Goal: Find specific page/section: Find specific page/section

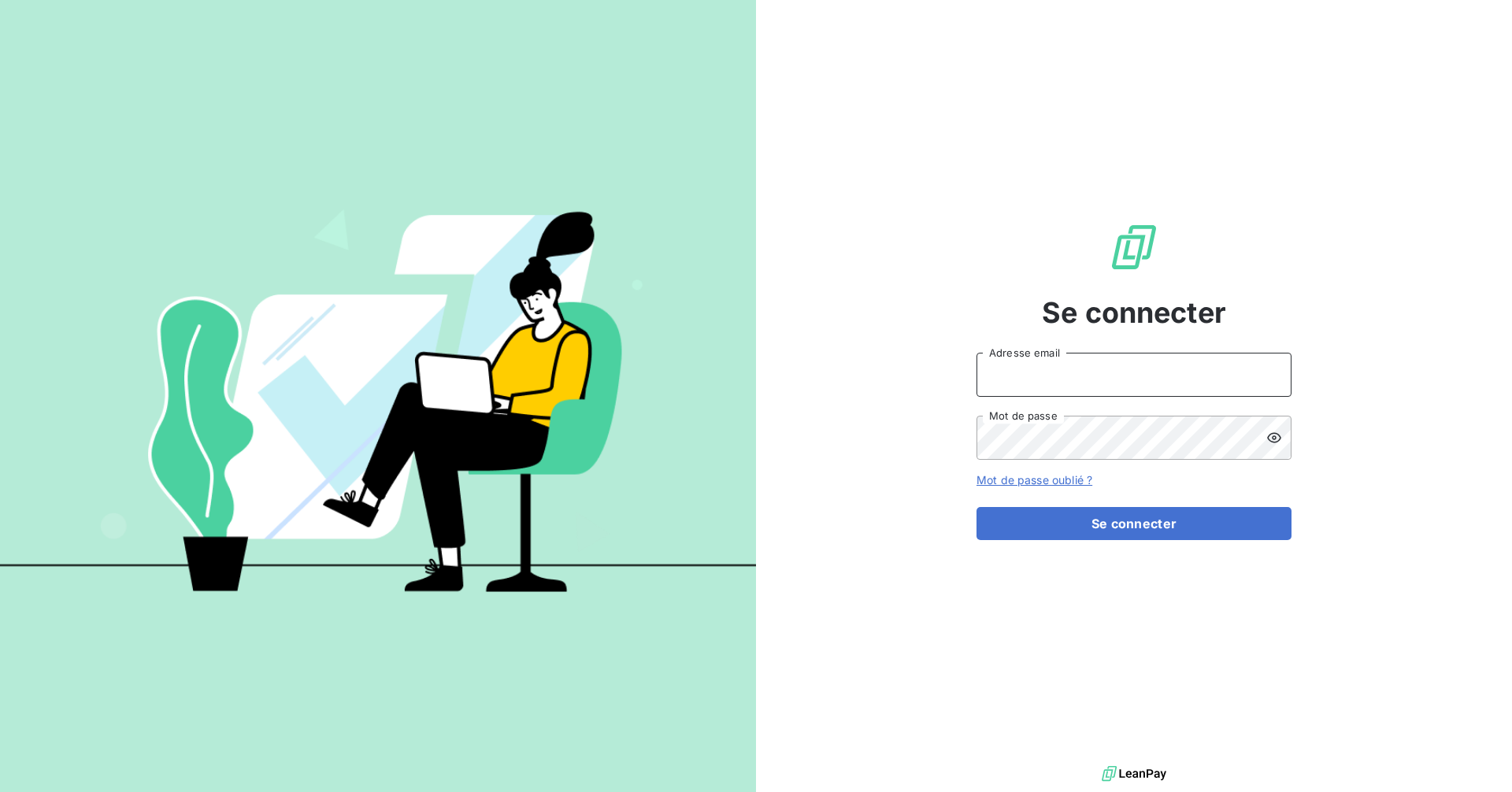
click at [1156, 379] on input "Adresse email" at bounding box center [1134, 374] width 315 height 44
type input "[EMAIL_ADDRESS][DOMAIN_NAME]"
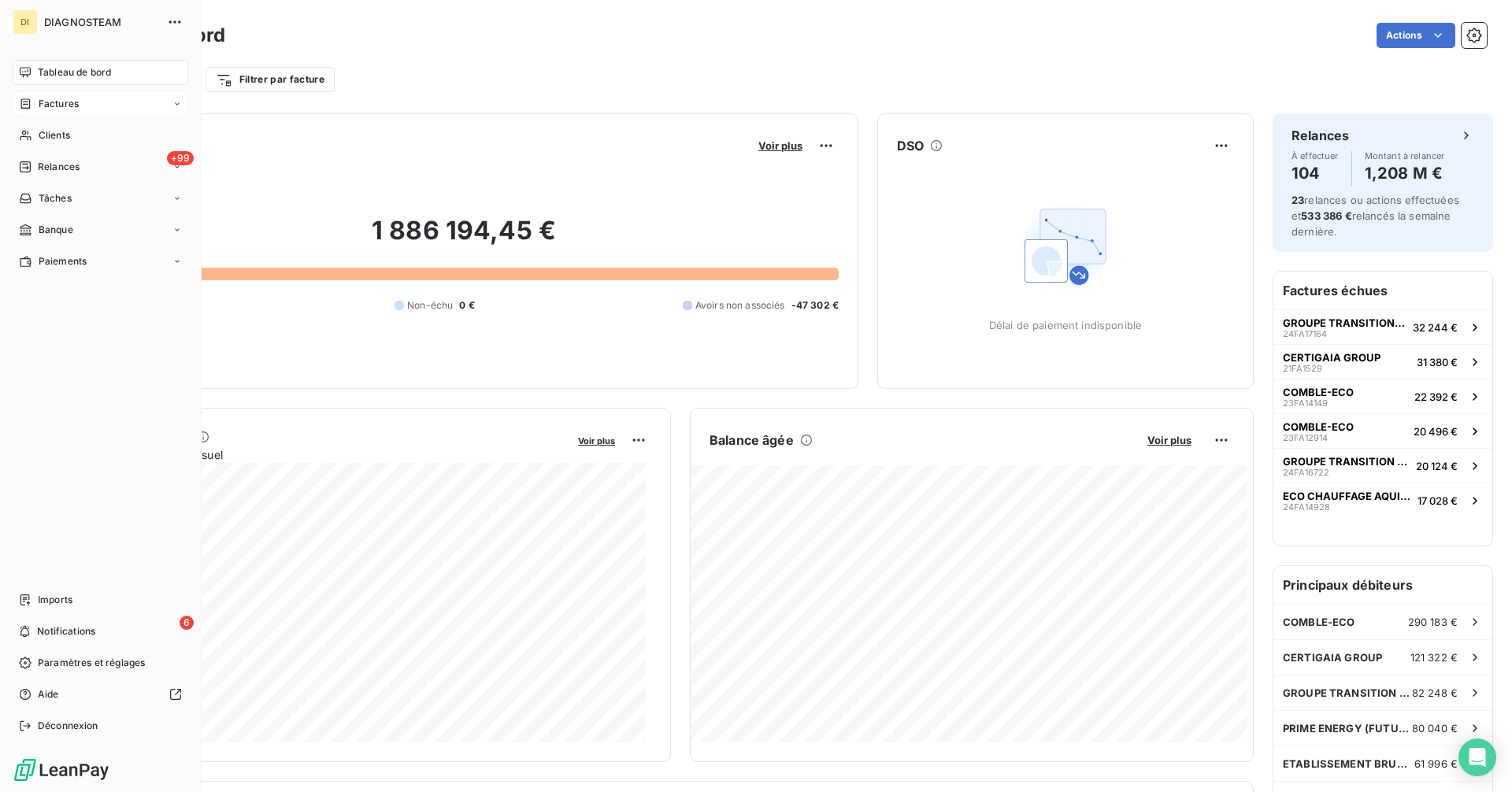
click at [47, 104] on span "Factures" at bounding box center [59, 104] width 41 height 14
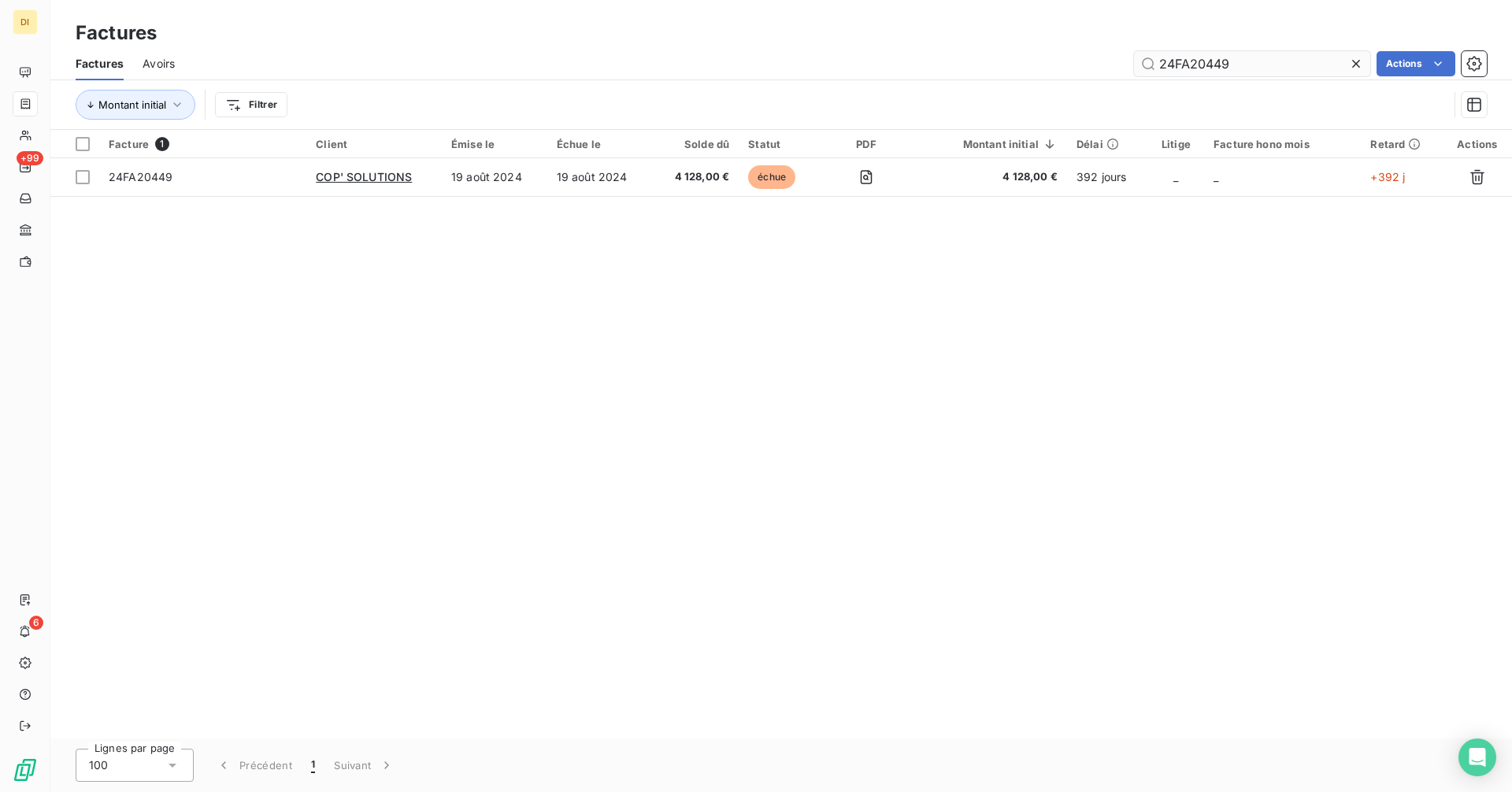
click at [1287, 59] on input "24FA20449" at bounding box center [1252, 64] width 236 height 25
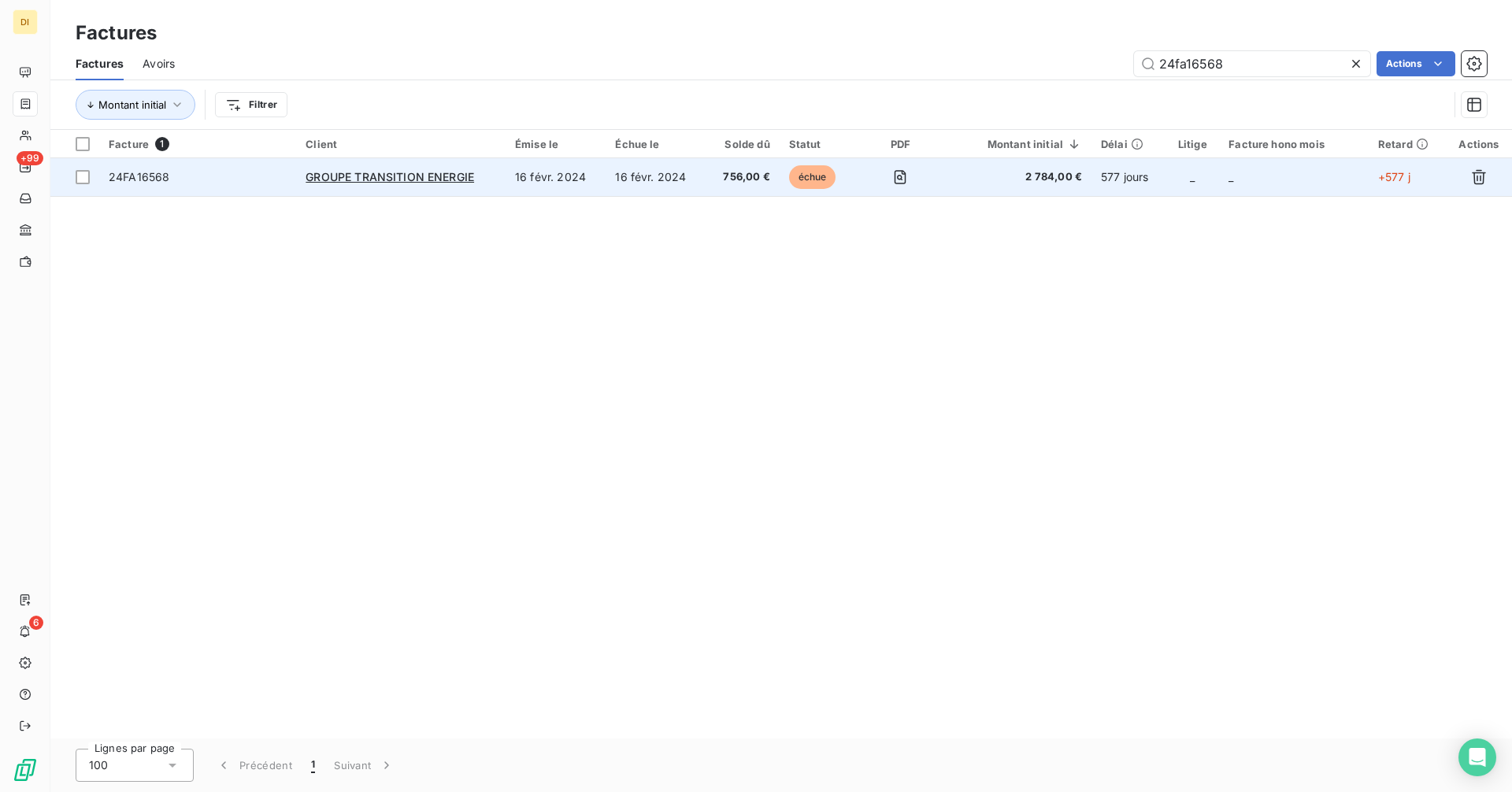
type input "24fa16568"
click at [605, 177] on td "16 févr. 2024" at bounding box center [555, 177] width 100 height 38
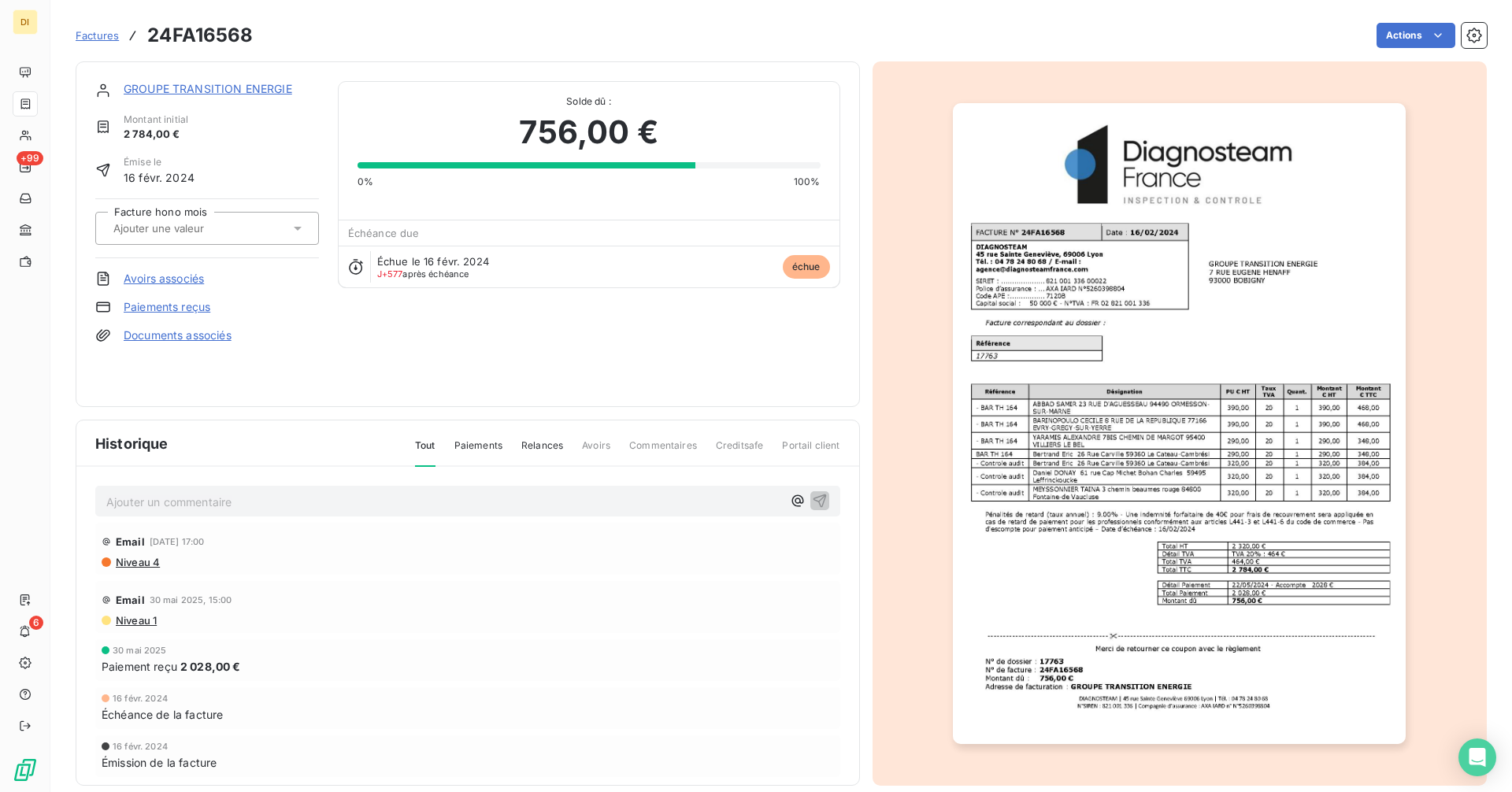
click at [195, 91] on link "GROUPE TRANSITION ENERGIE" at bounding box center [207, 88] width 168 height 14
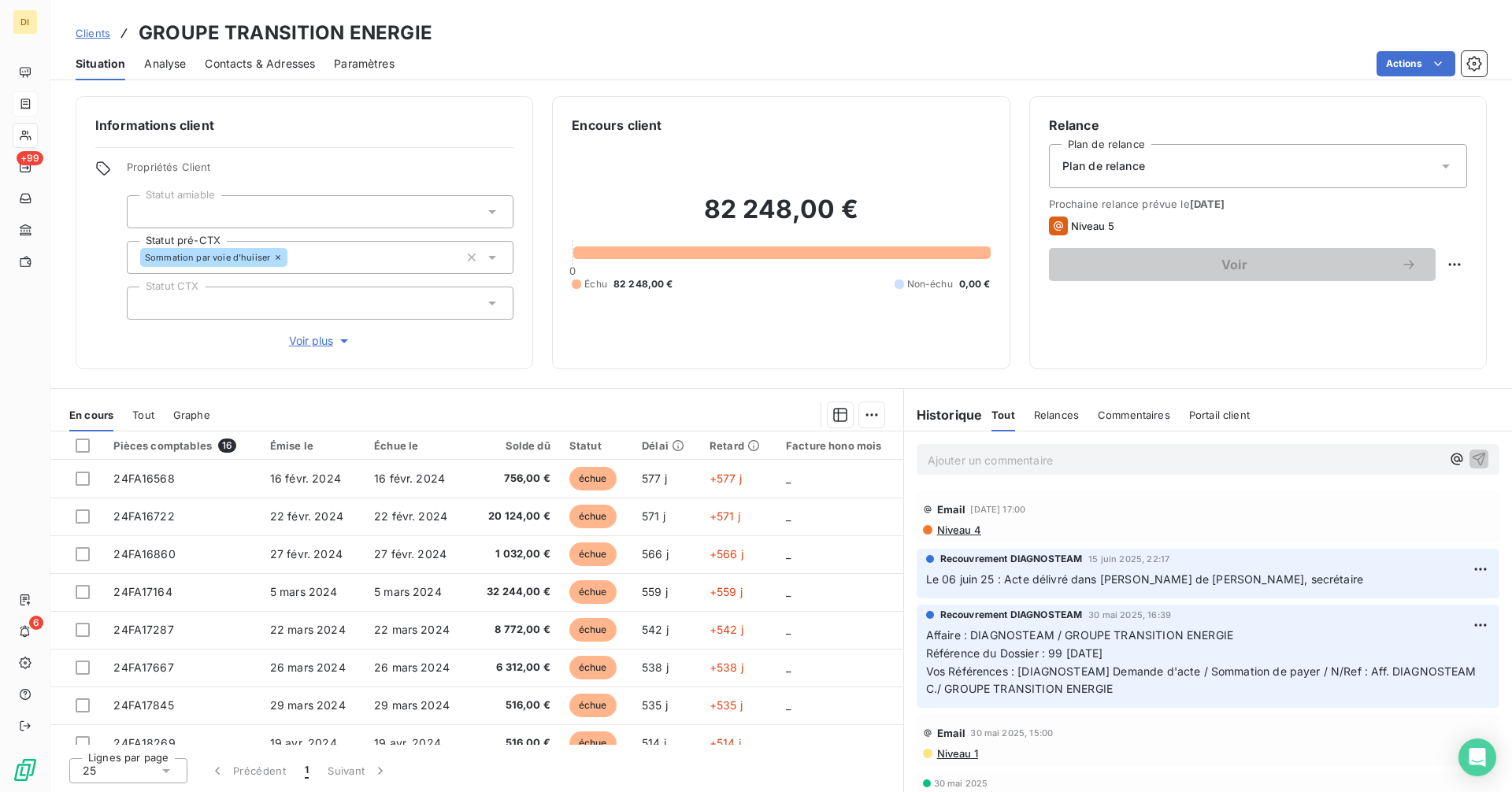
click at [241, 39] on h3 "GROUPE TRANSITION ENERGIE" at bounding box center [285, 32] width 294 height 28
click at [241, 38] on h3 "GROUPE TRANSITION ENERGIE" at bounding box center [285, 32] width 294 height 28
copy h3 "GROUPE TRANSITION ENERGIE"
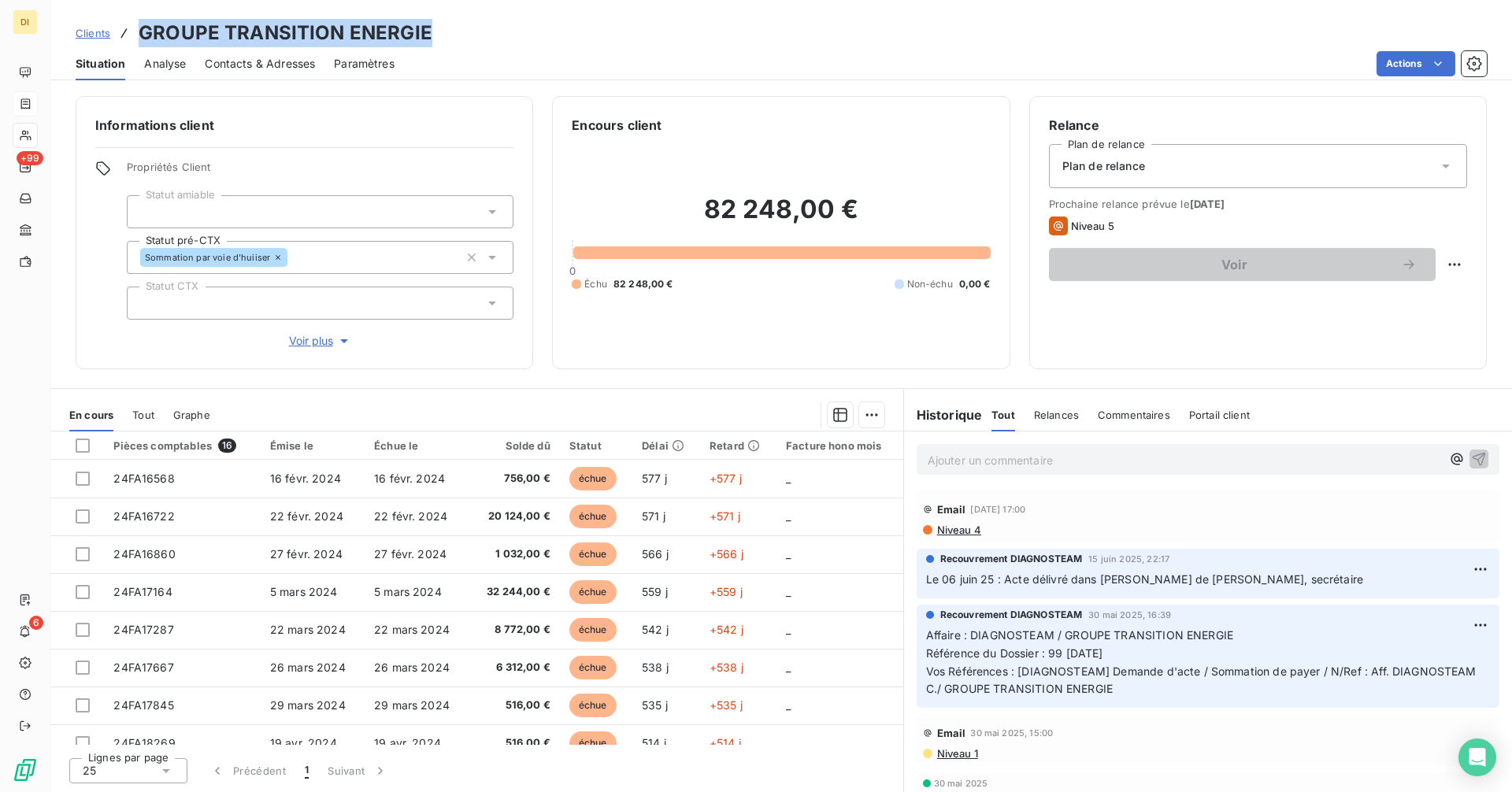
click at [375, 28] on h3 "GROUPE TRANSITION ENERGIE" at bounding box center [285, 32] width 294 height 28
click at [1044, 467] on p "Ajouter un commentaire ﻿" at bounding box center [1184, 460] width 513 height 20
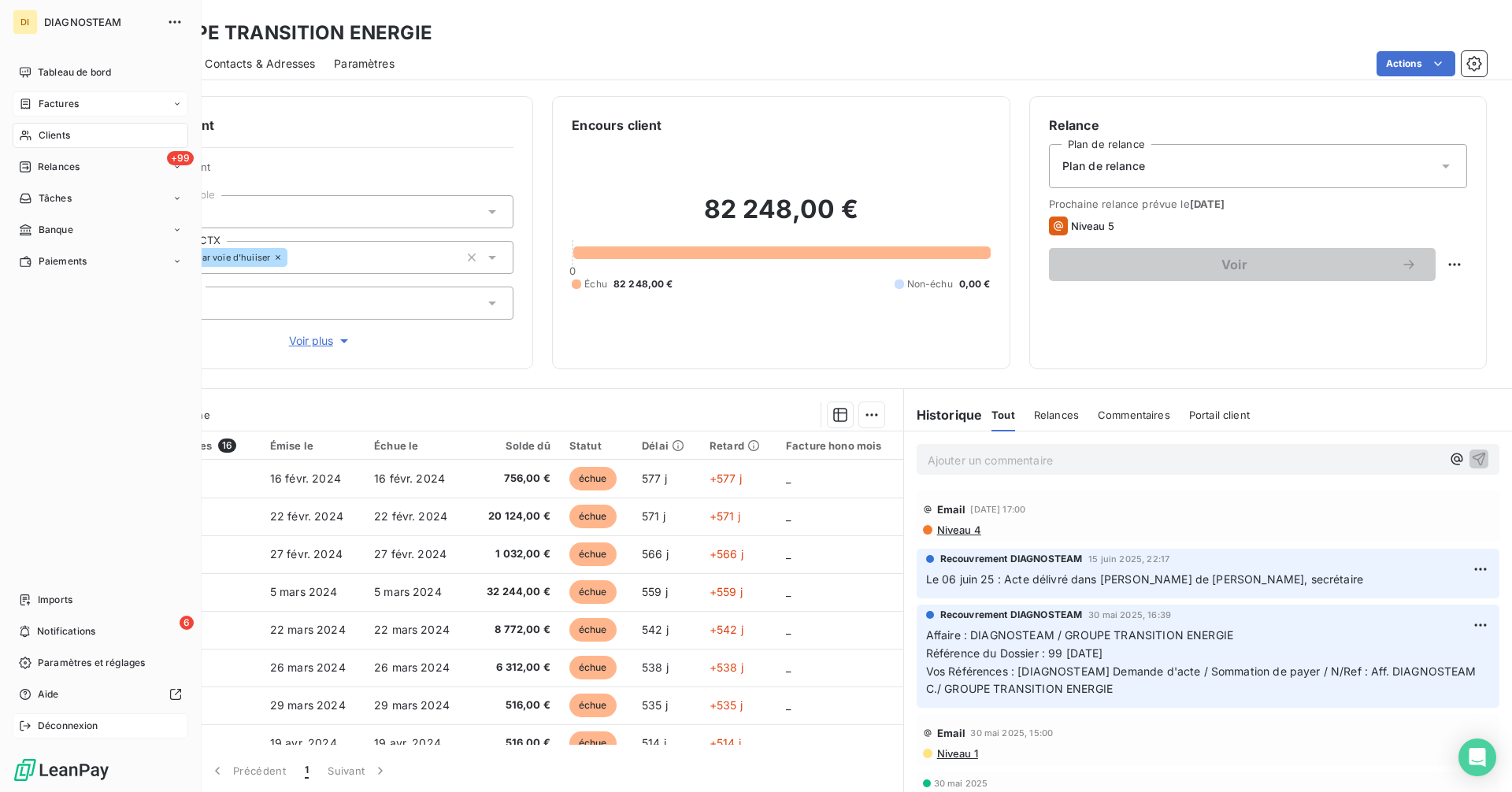
click at [44, 719] on span "Déconnexion" at bounding box center [68, 725] width 60 height 14
